Goal: Task Accomplishment & Management: Manage account settings

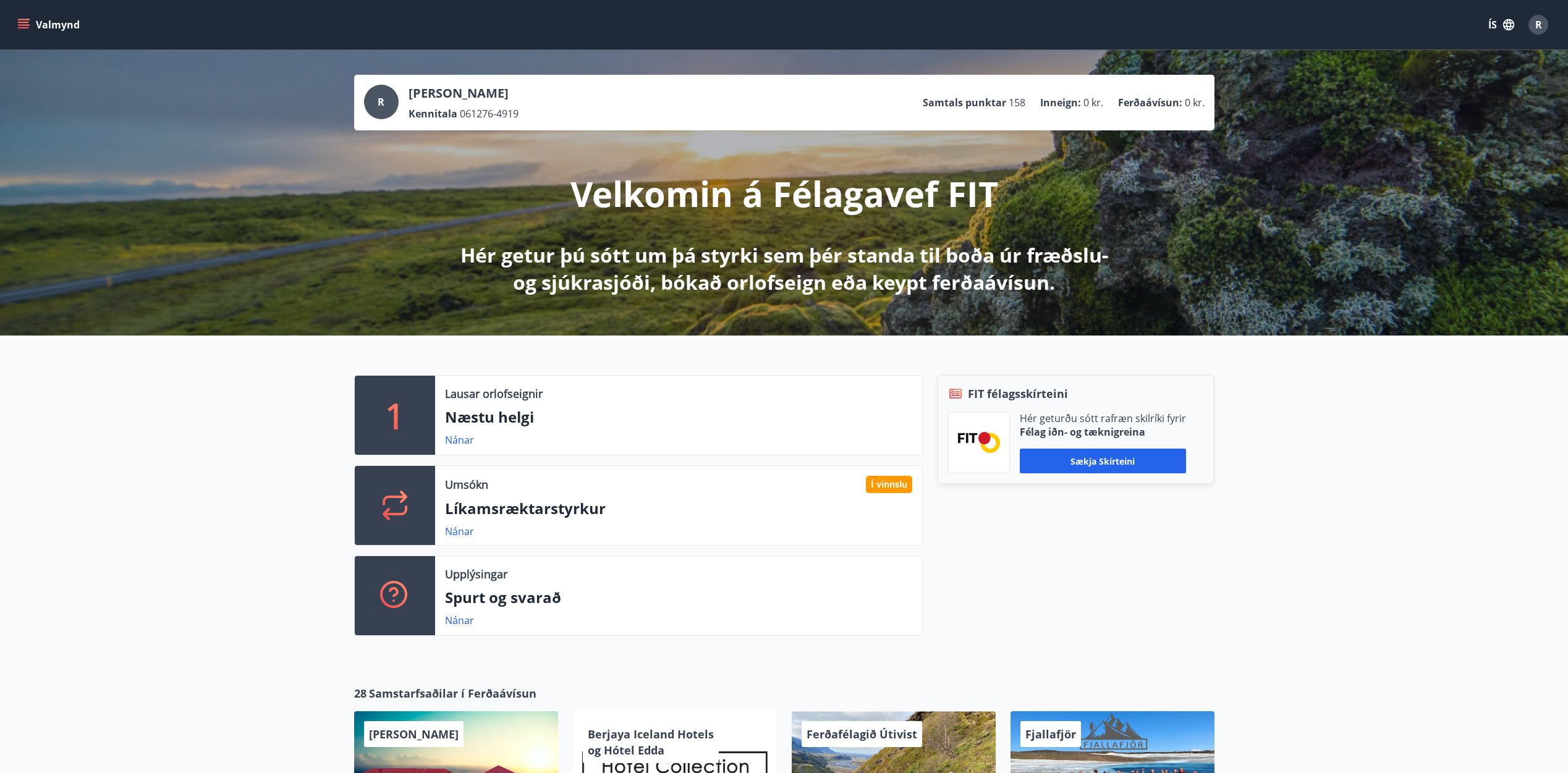
click at [30, 26] on button "Valmynd" at bounding box center [49, 25] width 70 height 22
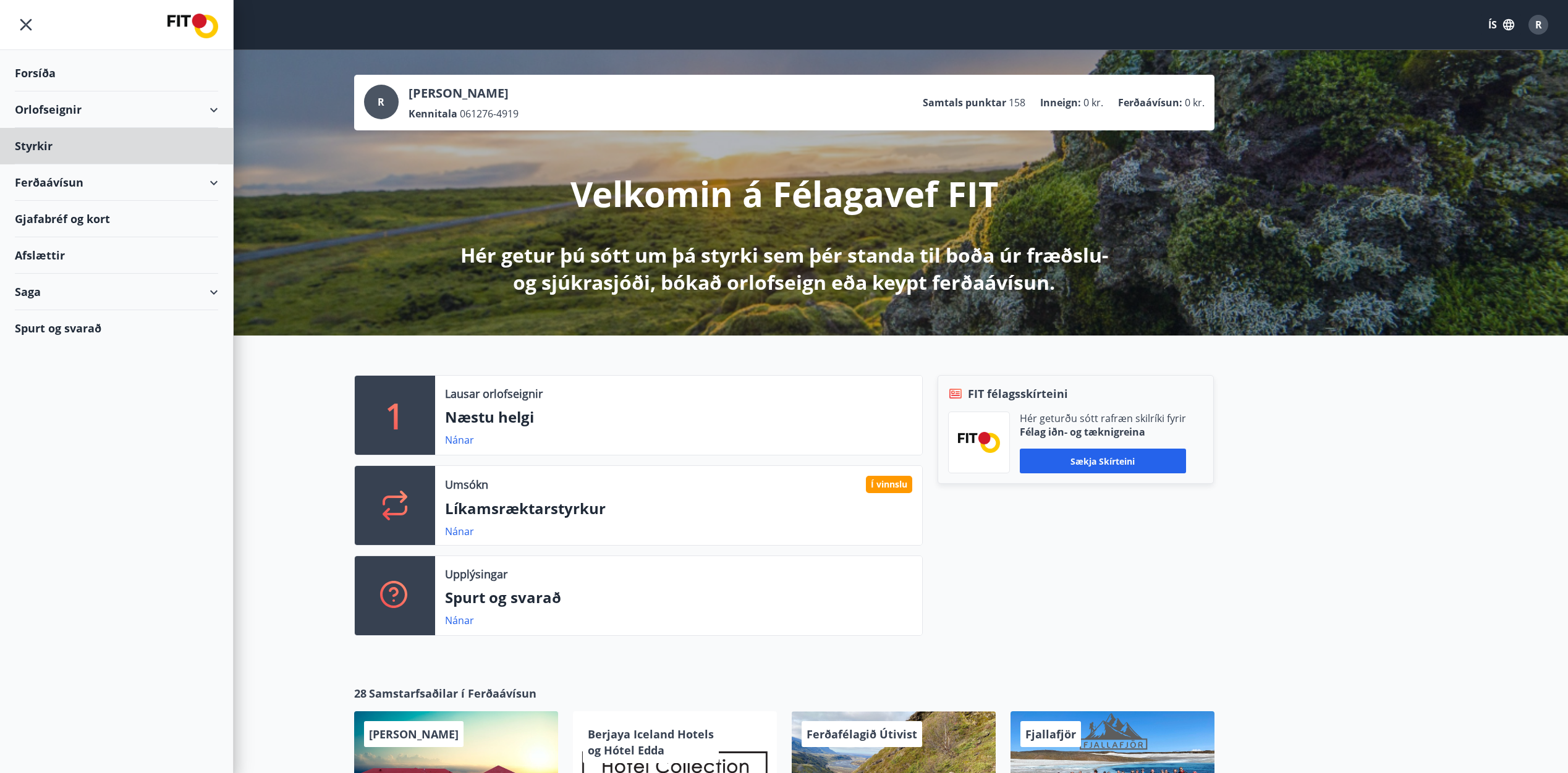
click at [38, 73] on div "Forsíða" at bounding box center [116, 73] width 203 height 37
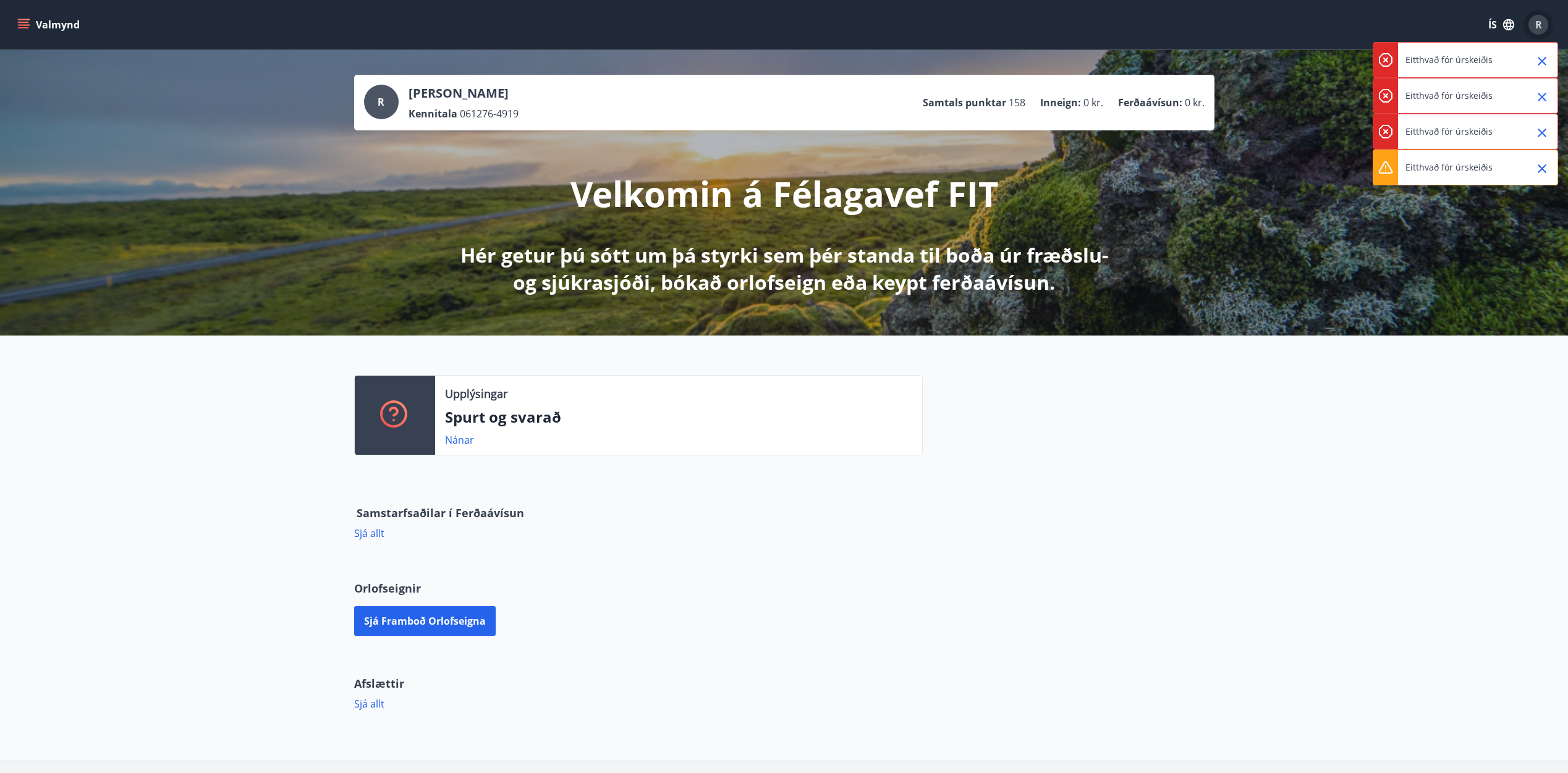
click at [1539, 27] on span "R" at bounding box center [1538, 25] width 7 height 14
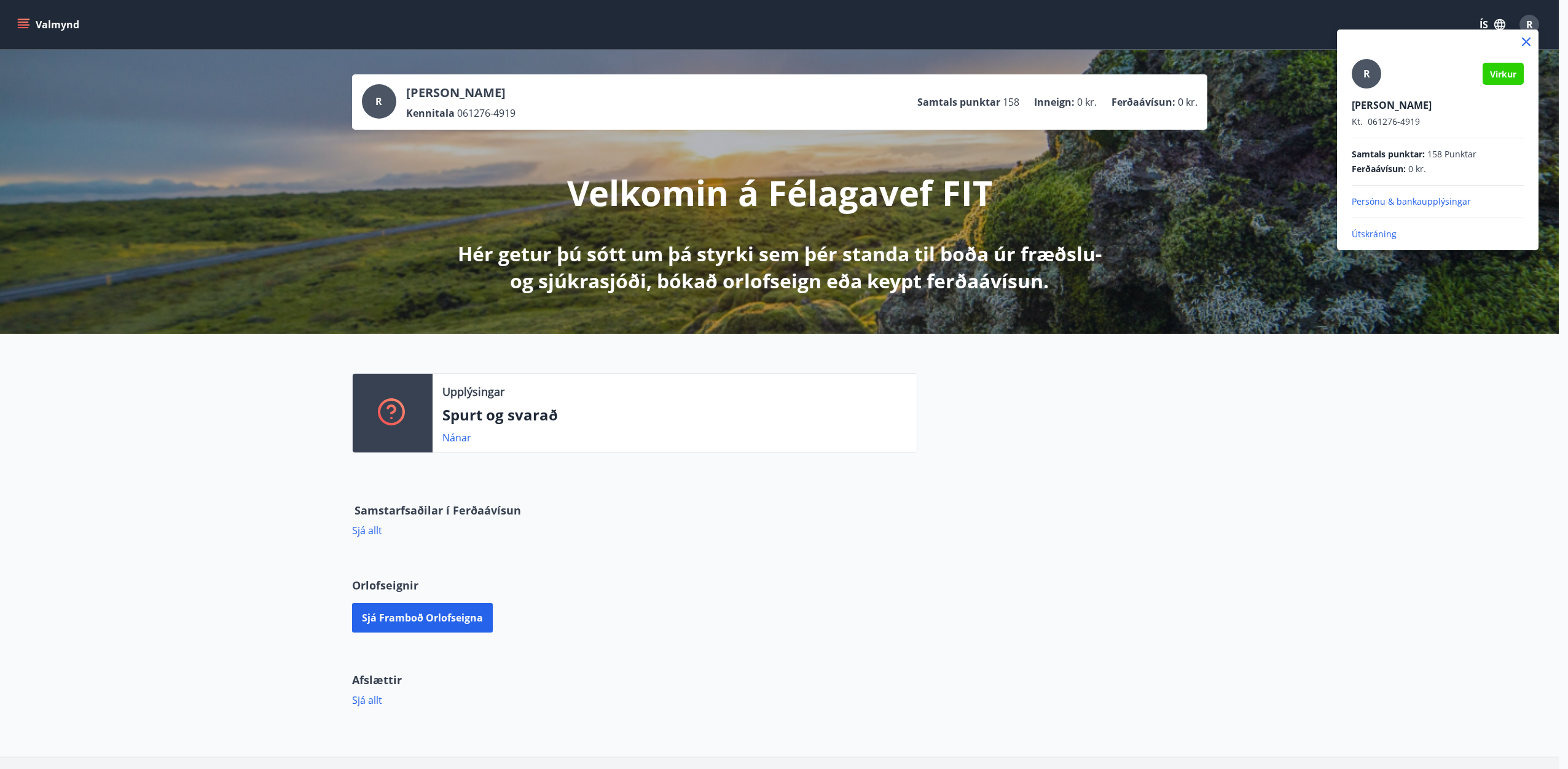
click at [983, 458] on div at bounding box center [784, 384] width 1568 height 769
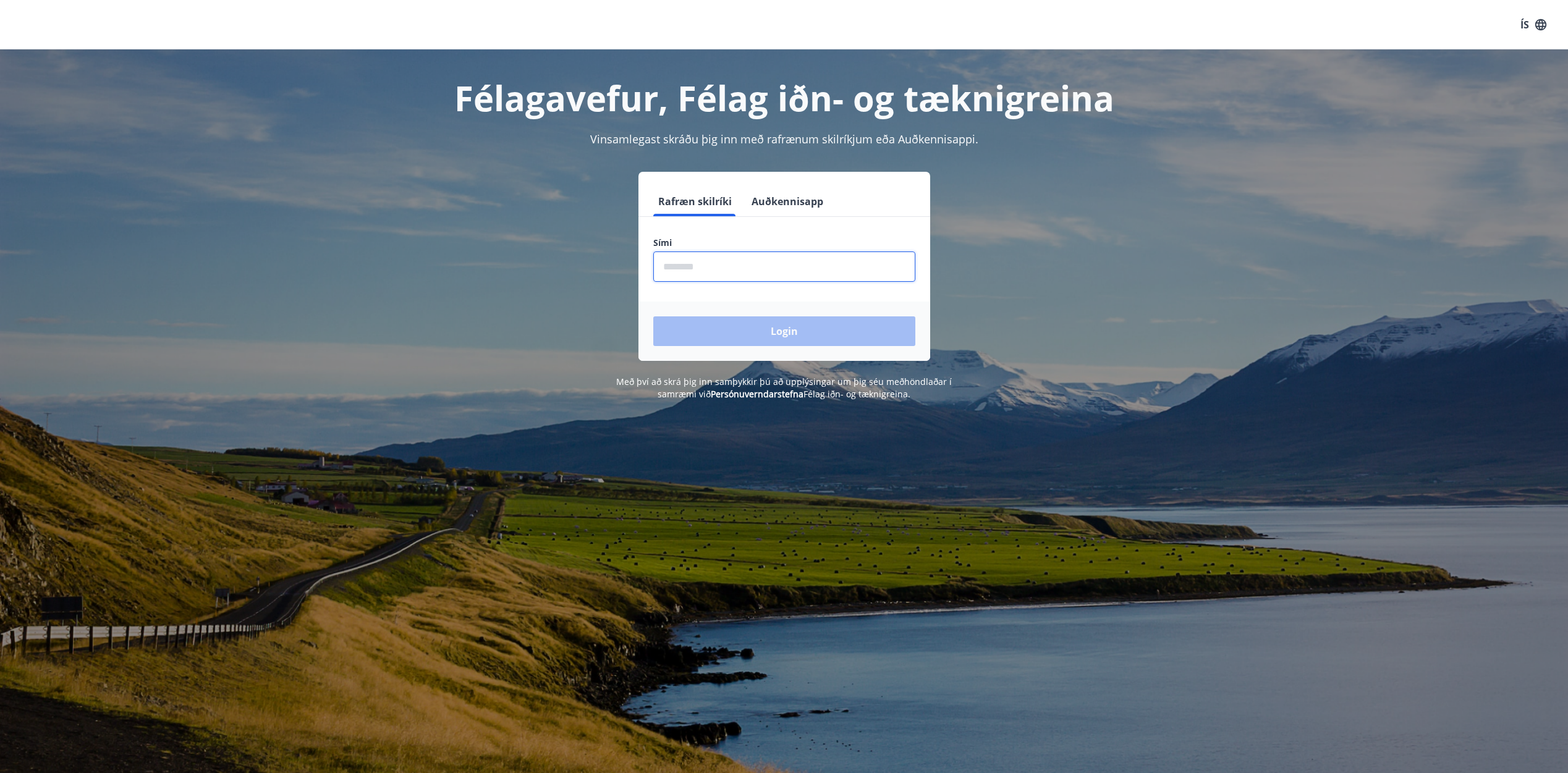
click at [712, 266] on input "phone" at bounding box center [784, 267] width 262 height 30
type input "********"
click at [722, 326] on button "Login" at bounding box center [784, 331] width 262 height 30
